Goal: Find specific page/section: Find specific page/section

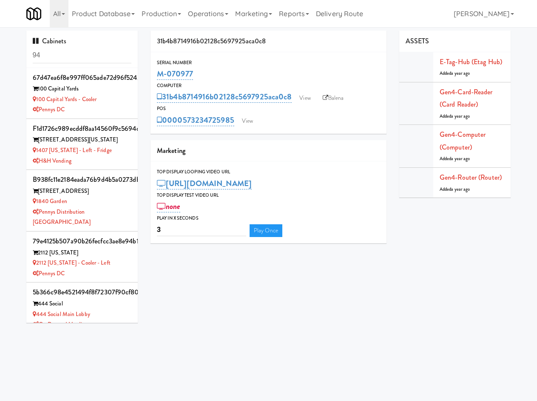
click at [108, 48] on input "94" at bounding box center [82, 56] width 99 height 16
type input "v"
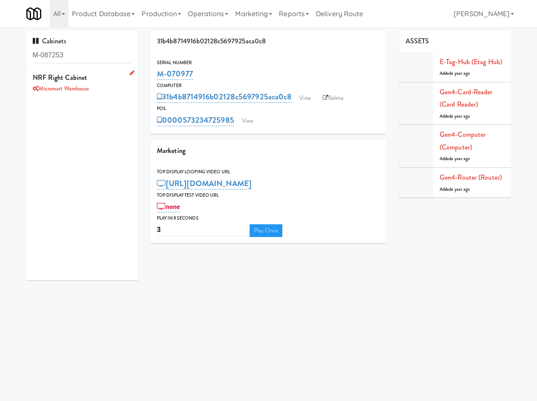
click at [104, 90] on div "Micromart Warehouse" at bounding box center [82, 89] width 99 height 11
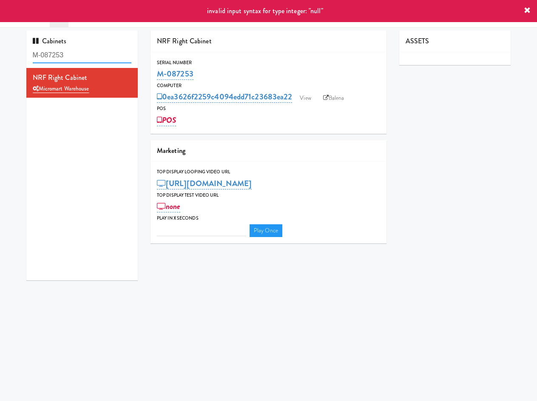
click at [95, 54] on input "M-087253" at bounding box center [82, 56] width 99 height 16
click at [94, 54] on input "M-087253" at bounding box center [82, 56] width 99 height 16
paste input "36338"
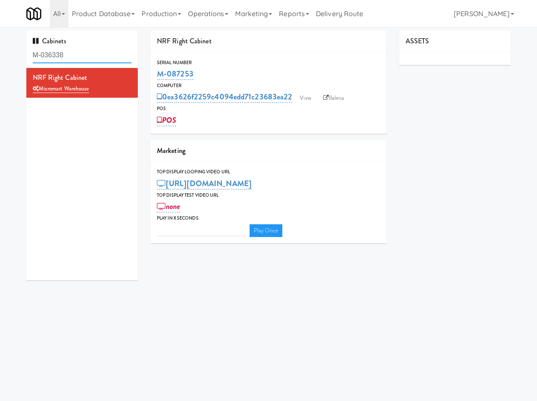
type input "M-036338"
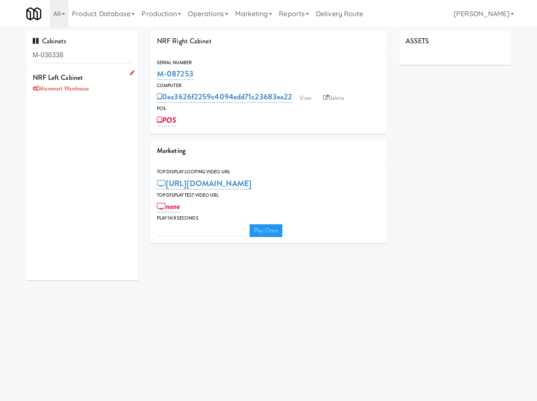
click at [116, 92] on div "Micromart Warehouse" at bounding box center [82, 89] width 99 height 11
